Goal: Task Accomplishment & Management: Manage account settings

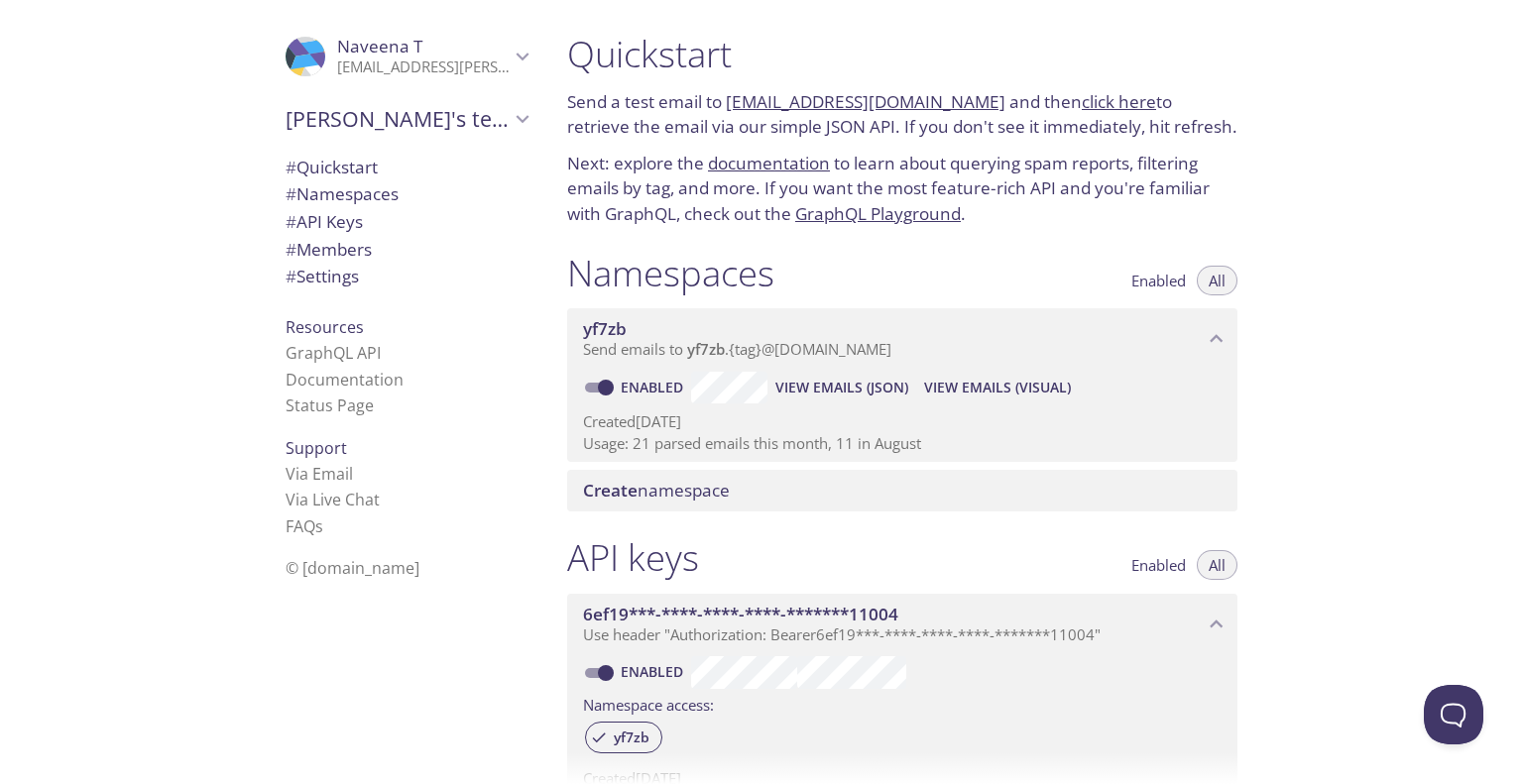
drag, startPoint x: 630, startPoint y: 438, endPoint x: 947, endPoint y: 431, distance: 317.1
click at [949, 422] on div "Created [DATE] Usage: 21 parsed emails this month, 11 in August" at bounding box center [901, 429] width 638 height 51
click at [423, 70] on p "[EMAIL_ADDRESS][PERSON_NAME][DOMAIN_NAME]" at bounding box center [424, 67] width 173 height 20
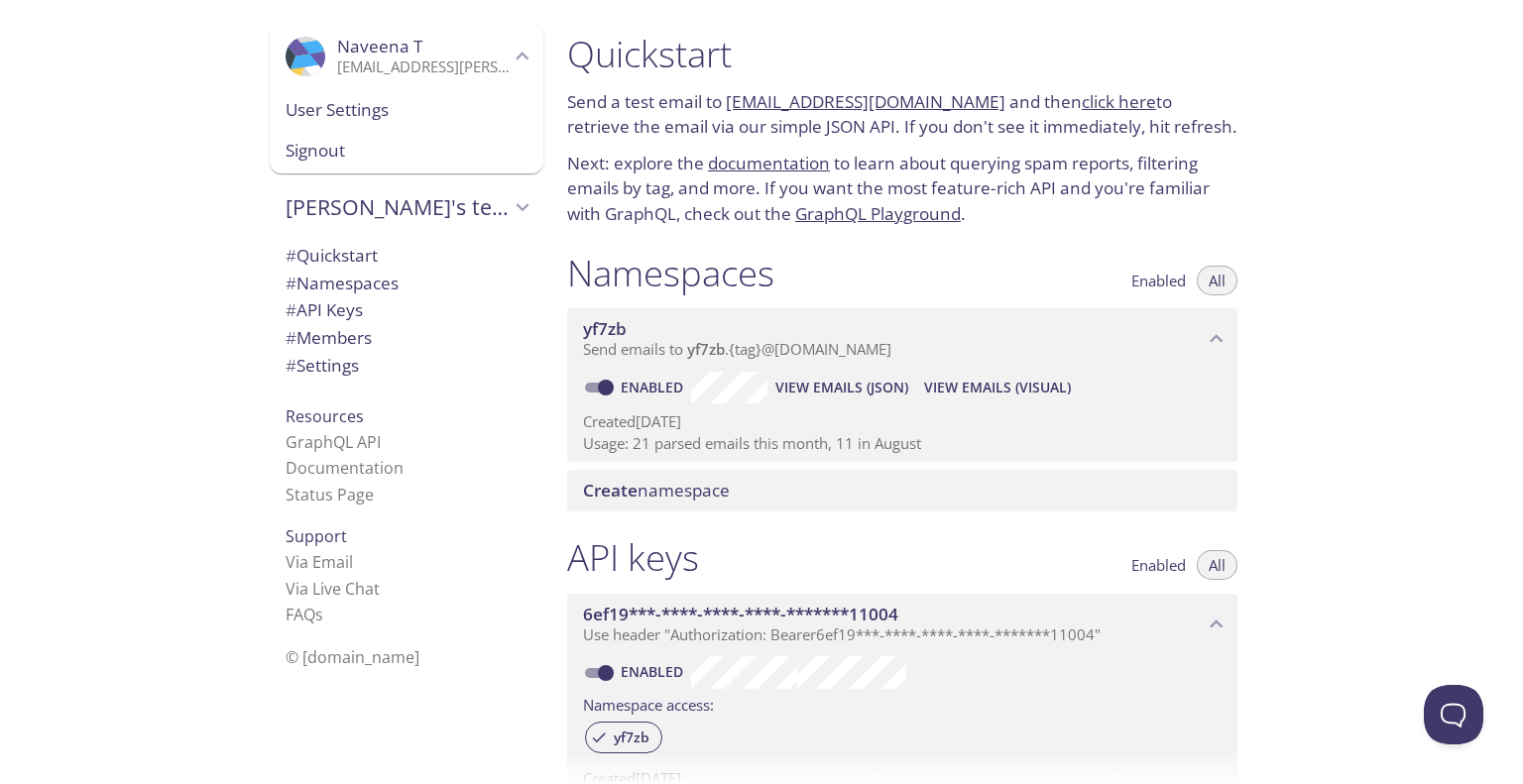
click at [357, 149] on span "Signout" at bounding box center [407, 151] width 242 height 26
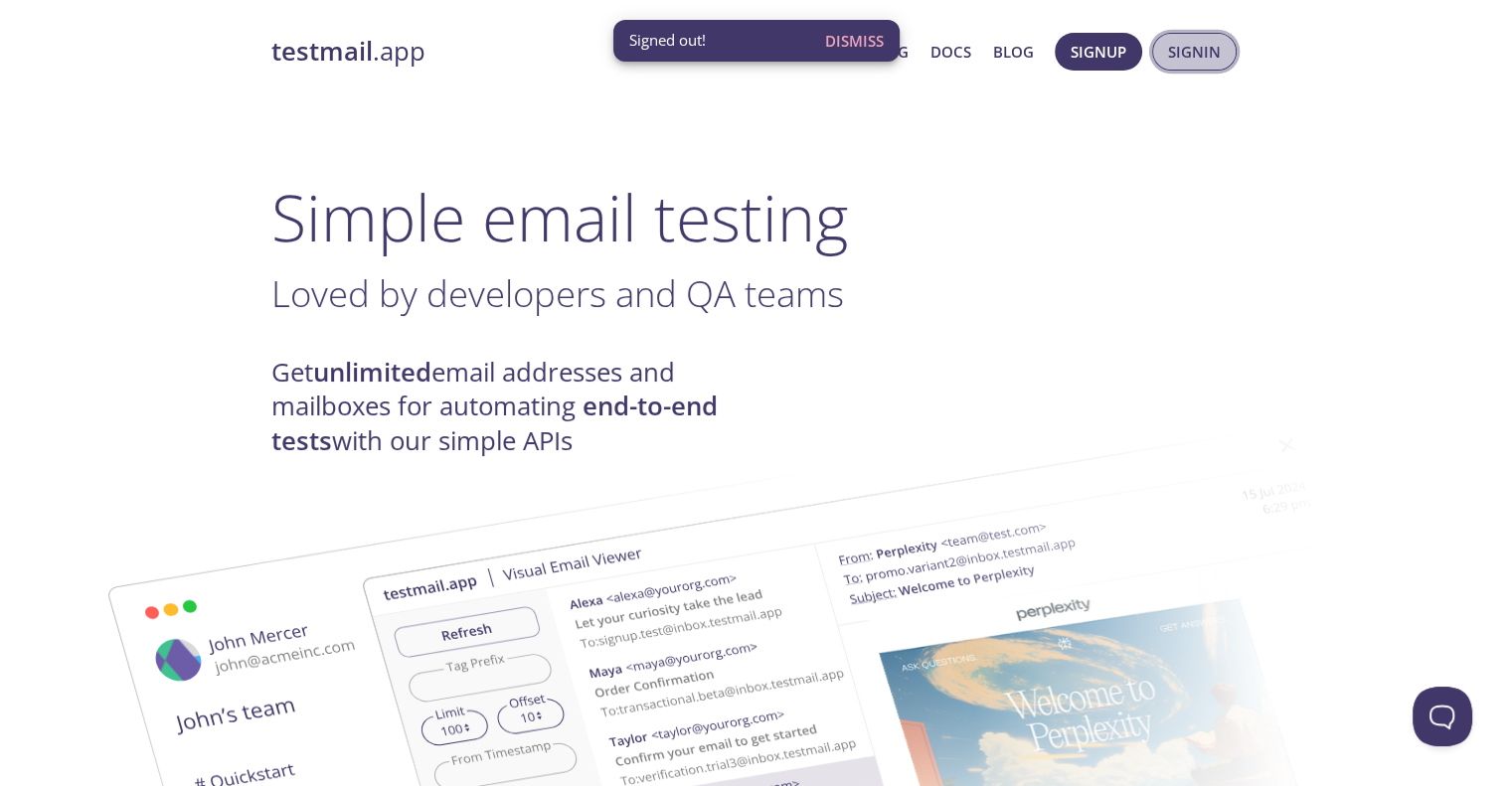
click at [1209, 35] on button "Signin" at bounding box center [1194, 52] width 85 height 38
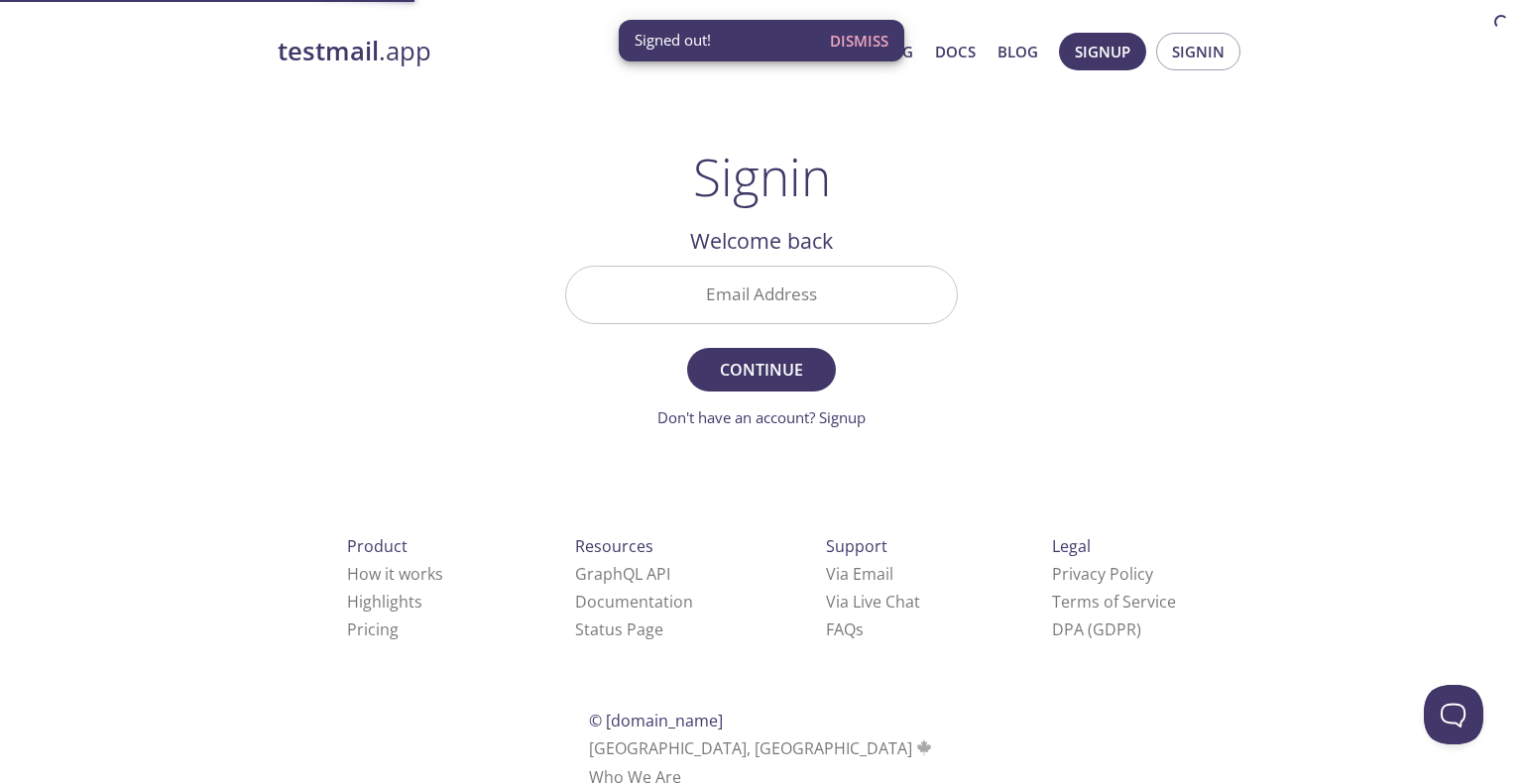
click at [779, 299] on input "Email Address" at bounding box center [762, 295] width 391 height 57
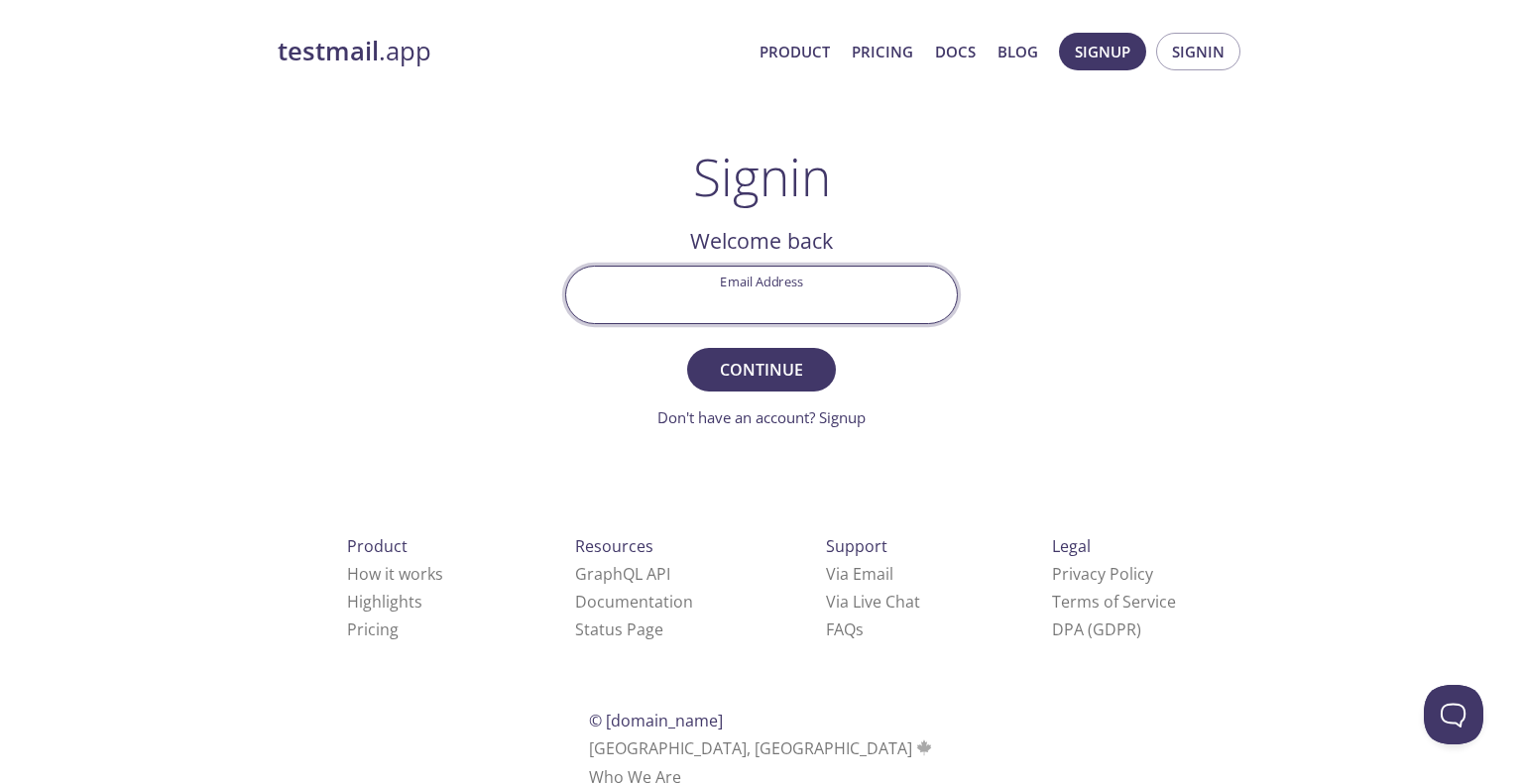
type input "[EMAIL_ADDRESS][DOMAIN_NAME]"
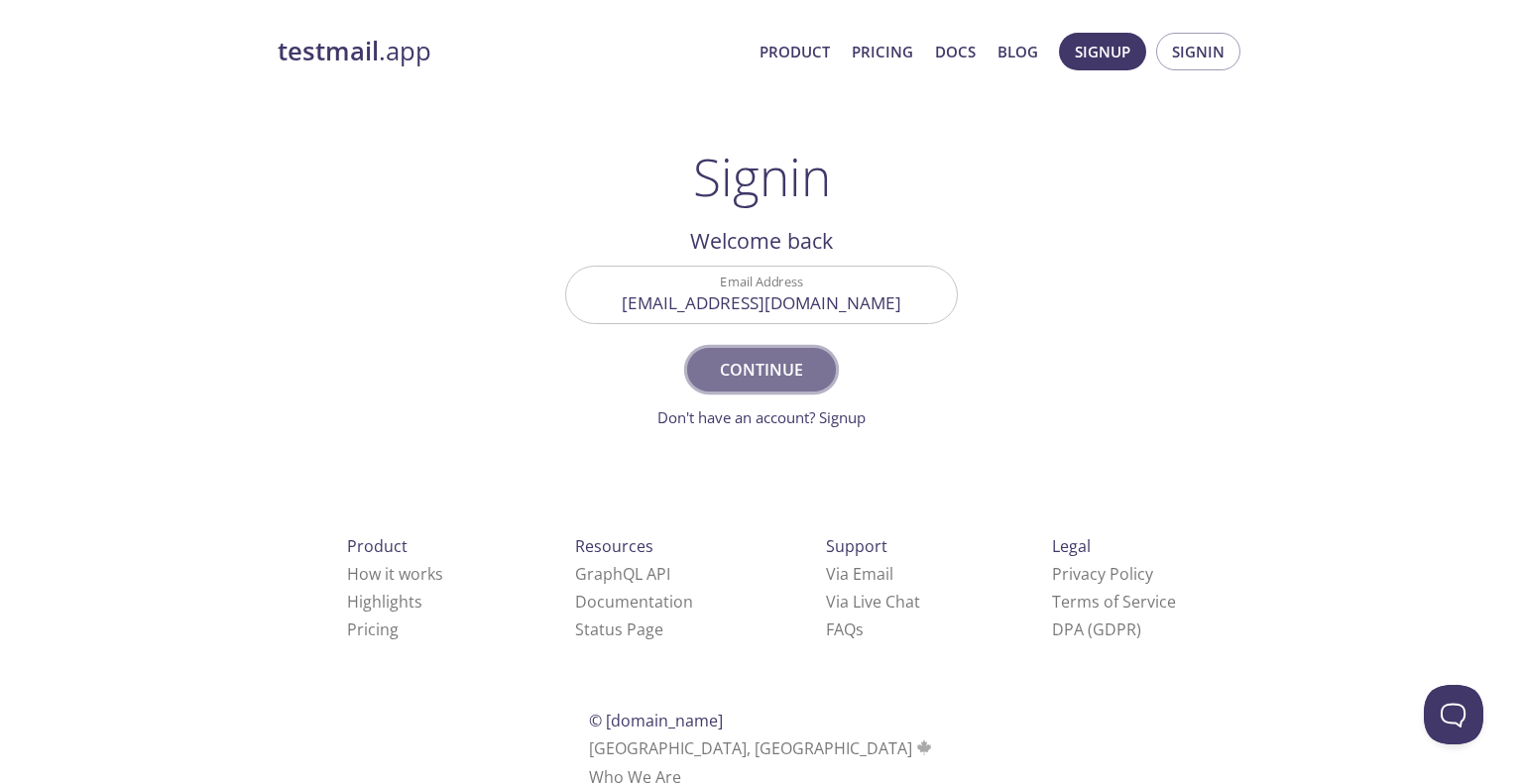
click at [796, 383] on span "Continue" at bounding box center [762, 370] width 105 height 28
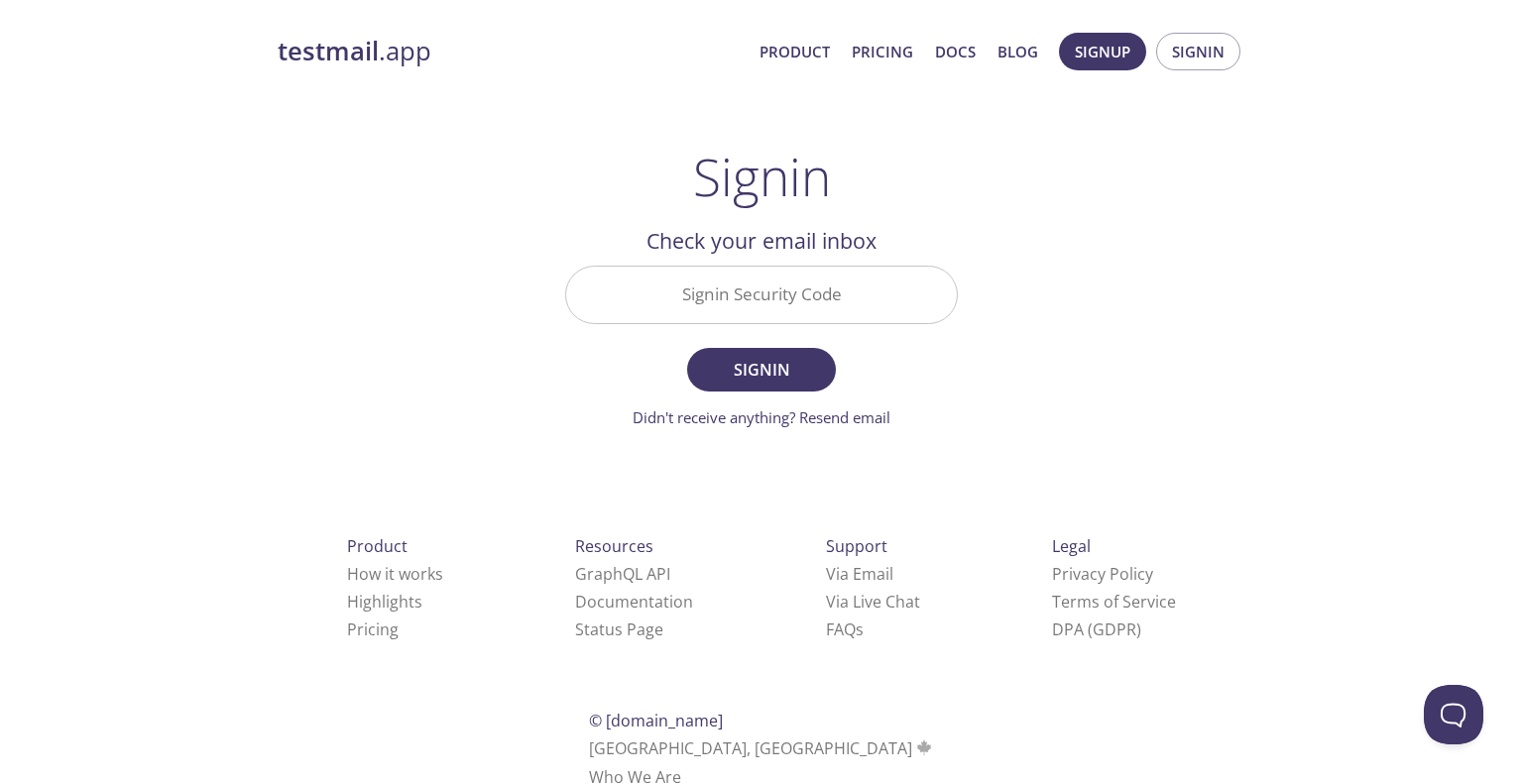
click at [789, 300] on input "Signin Security Code" at bounding box center [762, 295] width 391 height 57
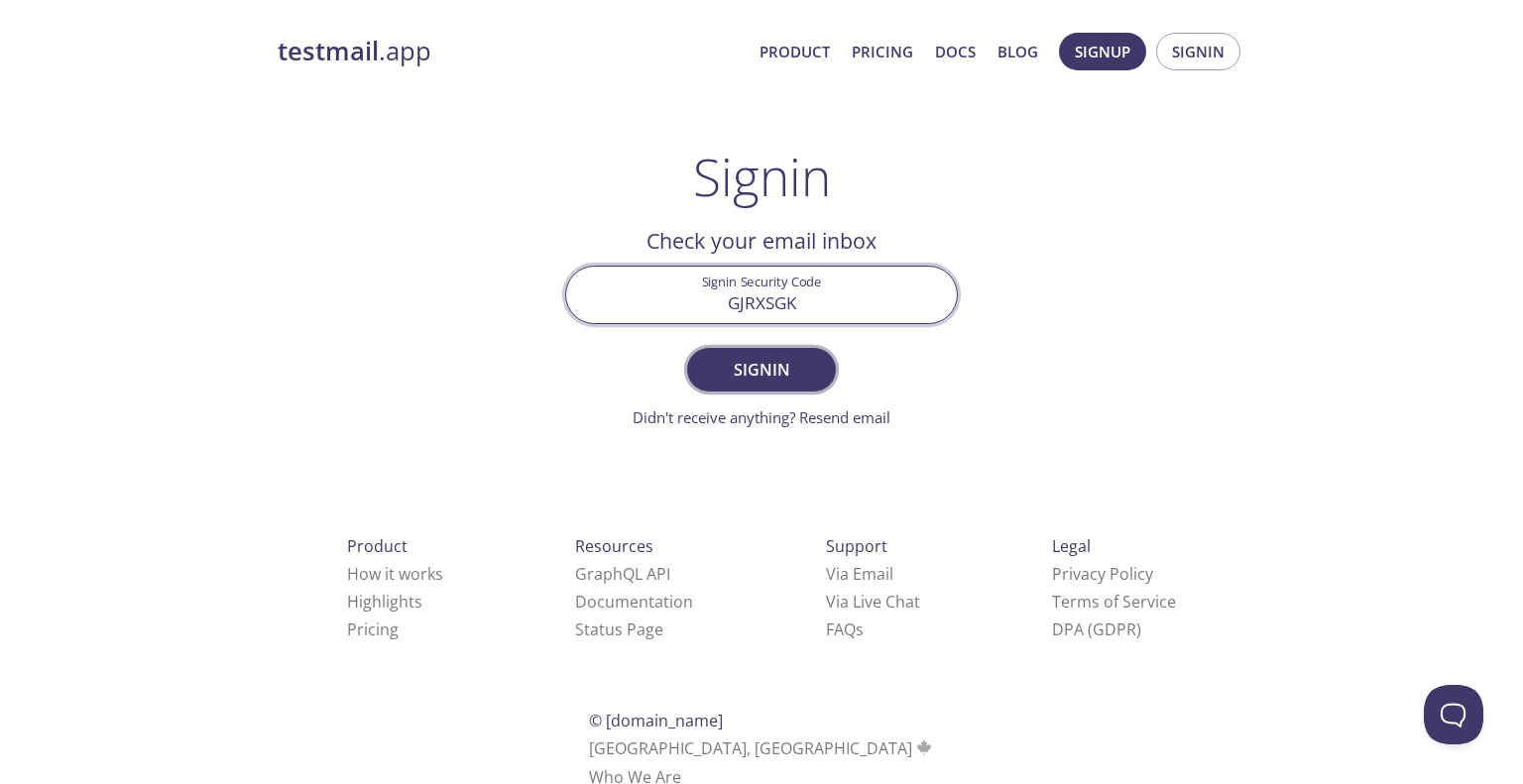
type input "GJRXSGK"
click at [816, 366] on button "Signin" at bounding box center [762, 370] width 149 height 44
